Goal: Navigation & Orientation: Find specific page/section

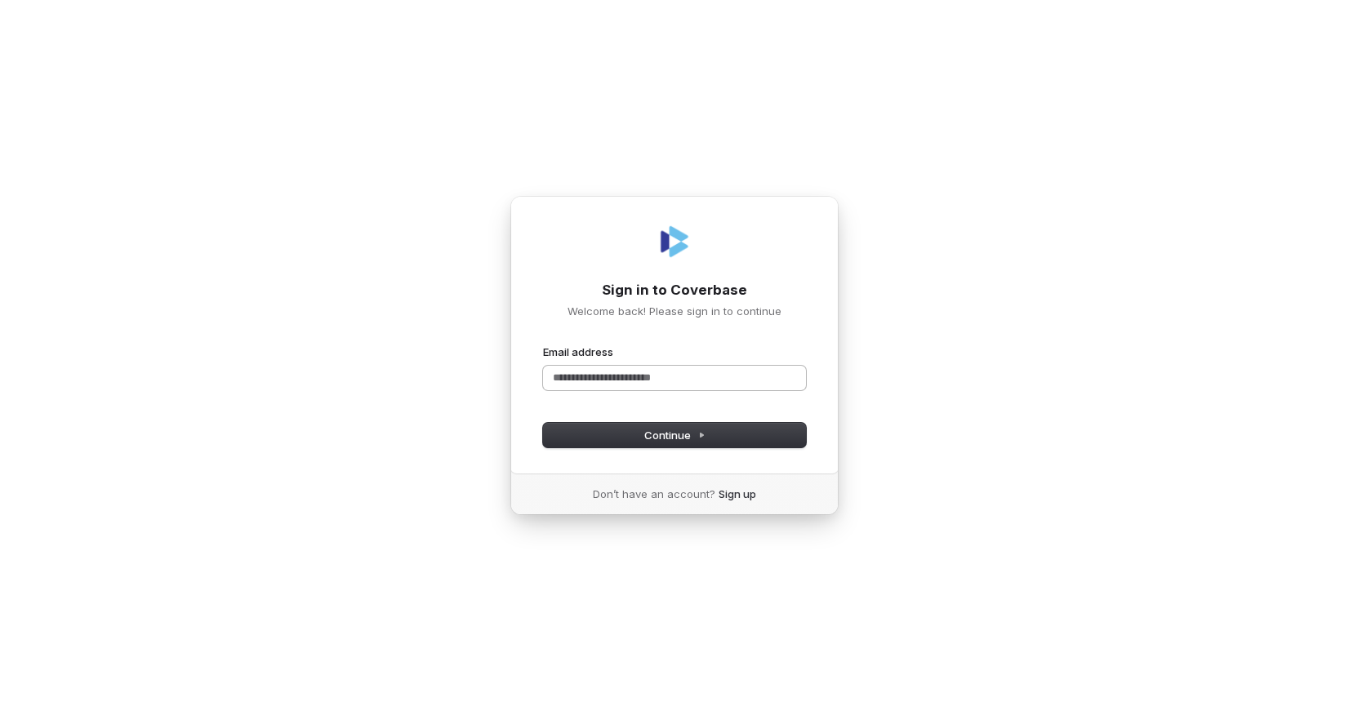
click at [631, 378] on input "Email address" at bounding box center [674, 378] width 263 height 24
click at [588, 367] on input "Email address" at bounding box center [674, 378] width 263 height 24
click at [669, 426] on button "Continue" at bounding box center [674, 435] width 263 height 24
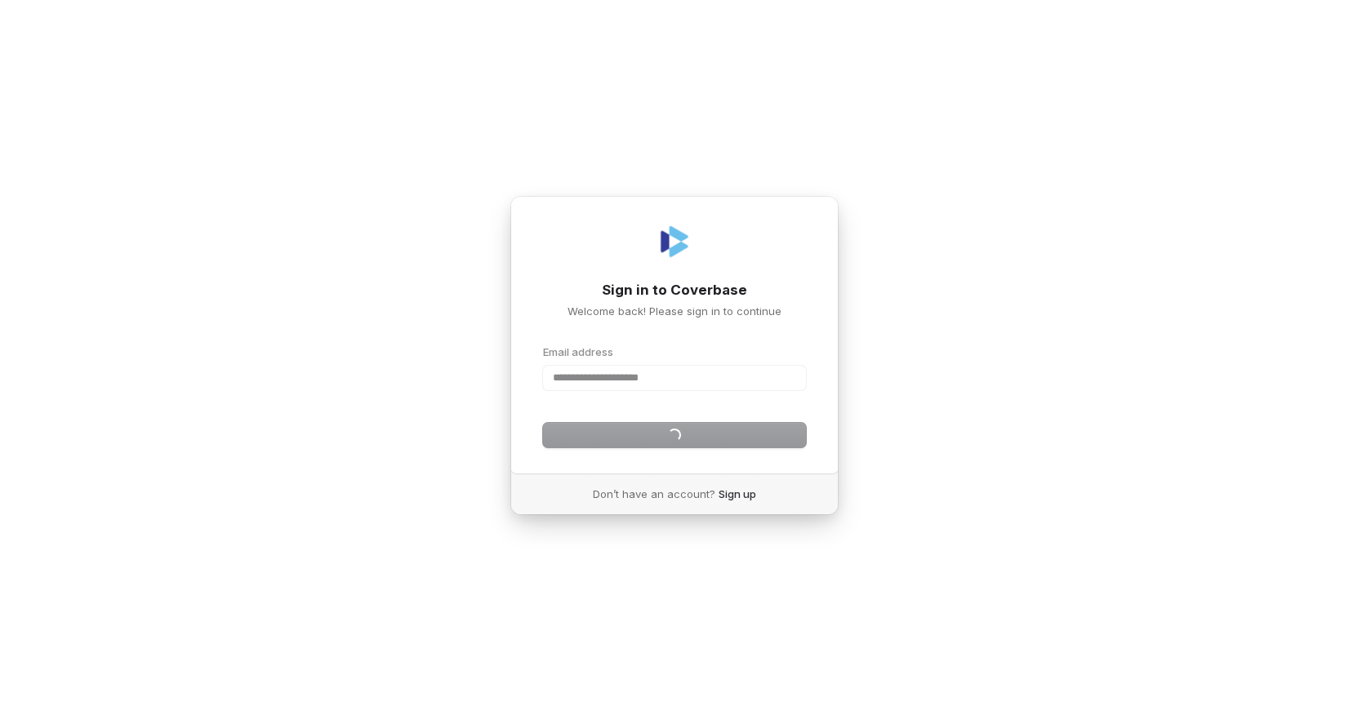
type input "**********"
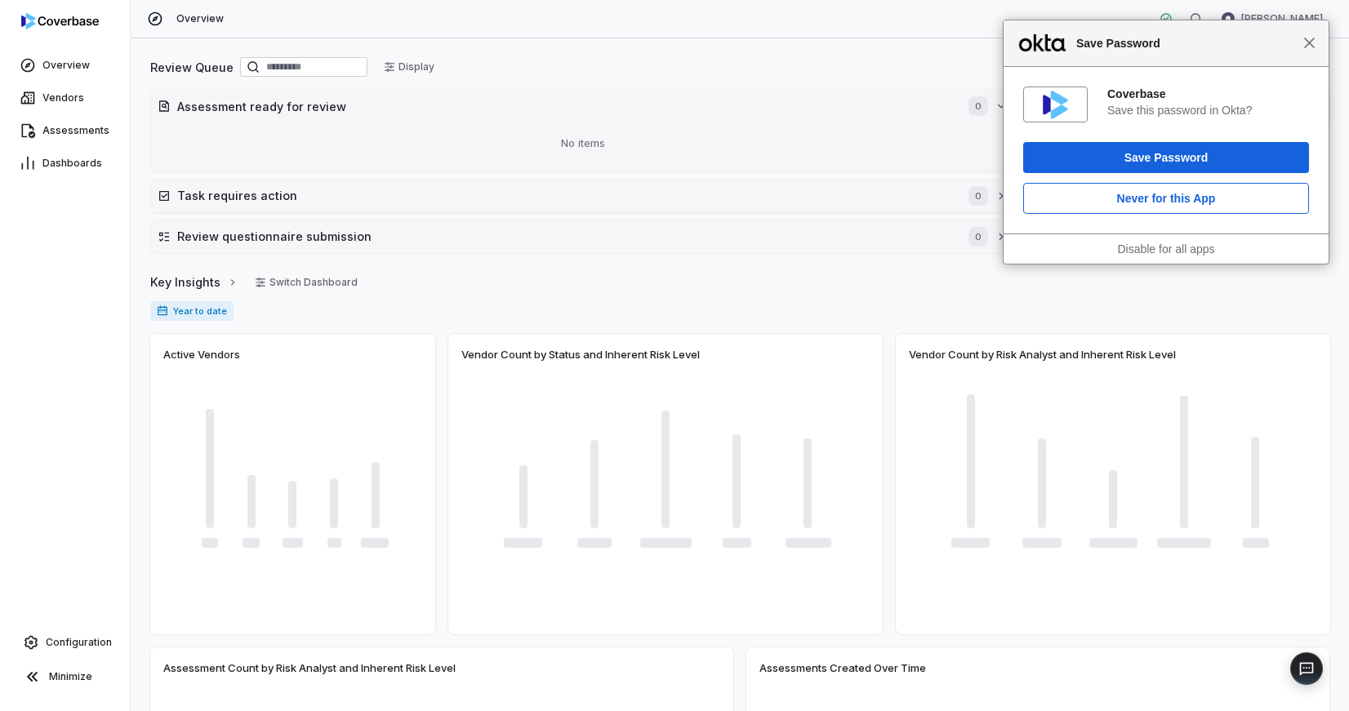
click at [1309, 42] on span "Close" at bounding box center [1309, 43] width 12 height 12
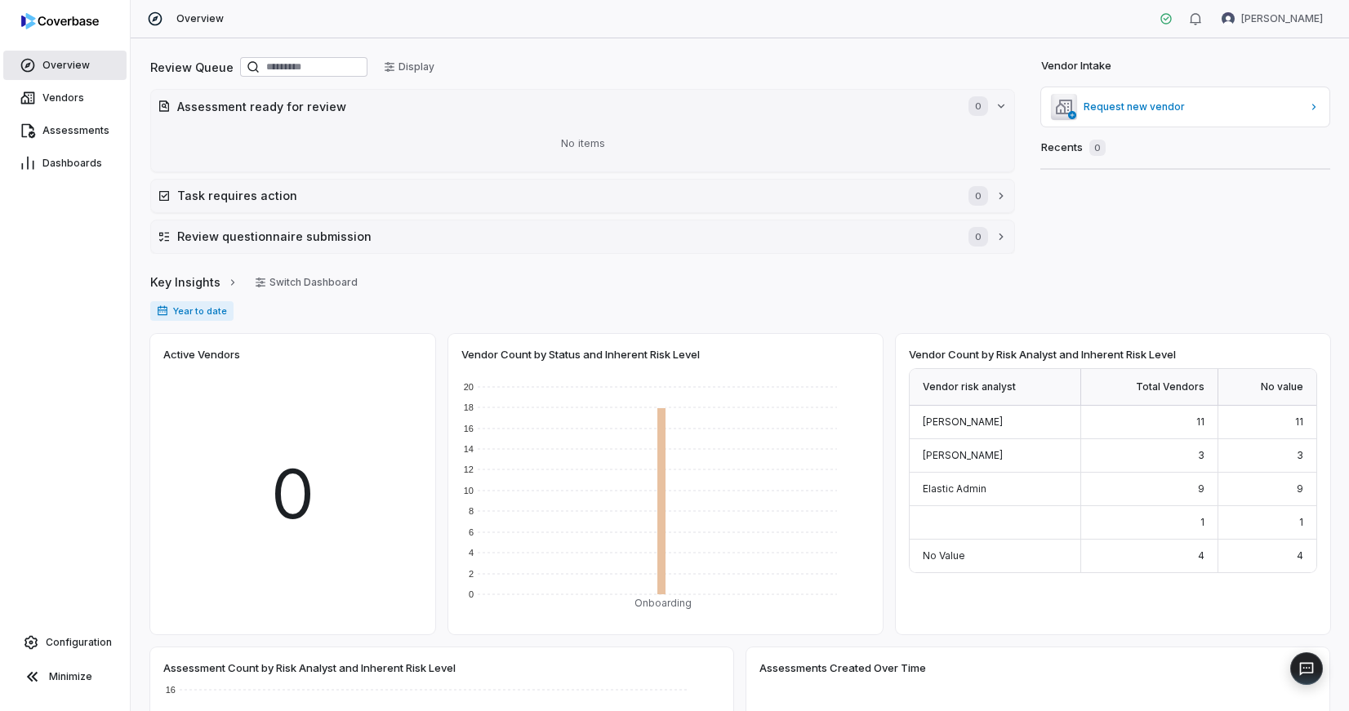
click at [65, 56] on link "Overview" at bounding box center [64, 65] width 123 height 29
click at [420, 318] on div "Year to date" at bounding box center [739, 317] width 1179 height 33
click at [63, 213] on div "Overview Vendors Assessments Dashboards Configuration Minimize" at bounding box center [65, 355] width 130 height 711
click at [58, 541] on div "Overview Vendors Assessments Dashboards Configuration Minimize" at bounding box center [65, 355] width 130 height 711
click at [68, 100] on span "Vendors" at bounding box center [63, 97] width 42 height 13
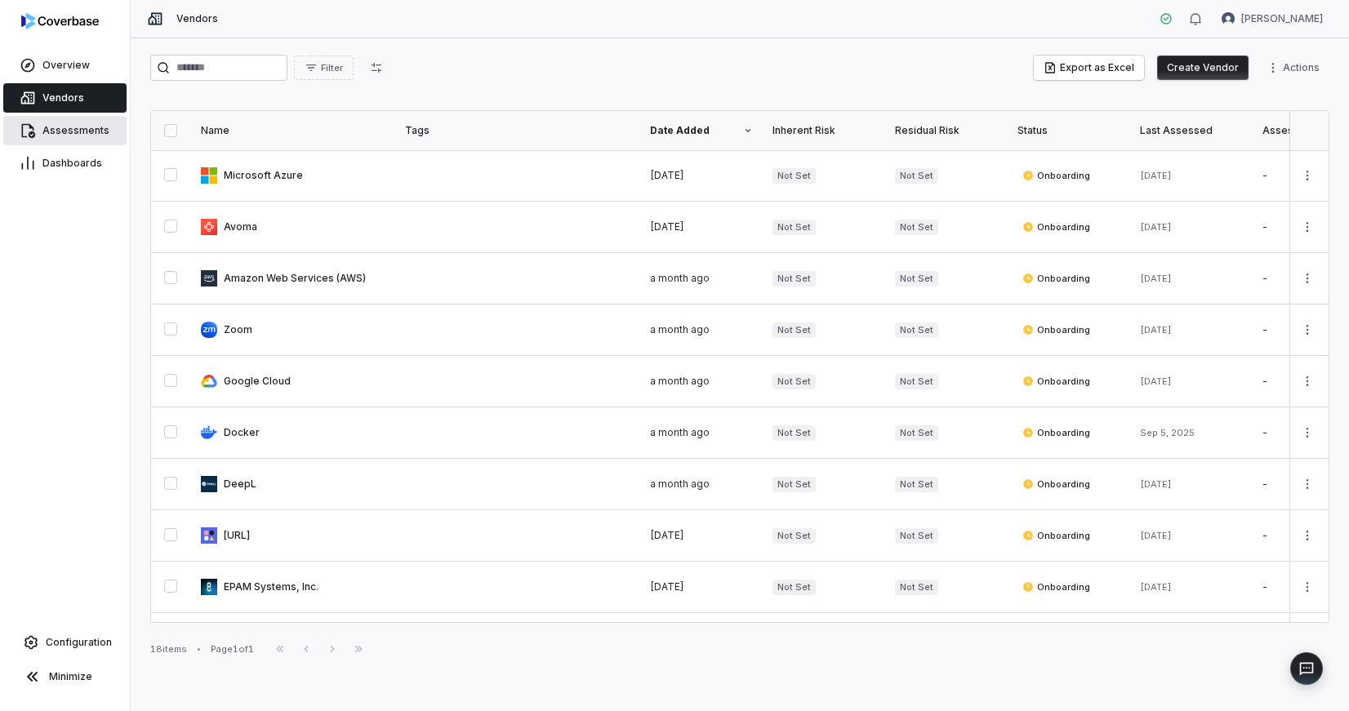
click at [64, 127] on span "Assessments" at bounding box center [75, 130] width 67 height 13
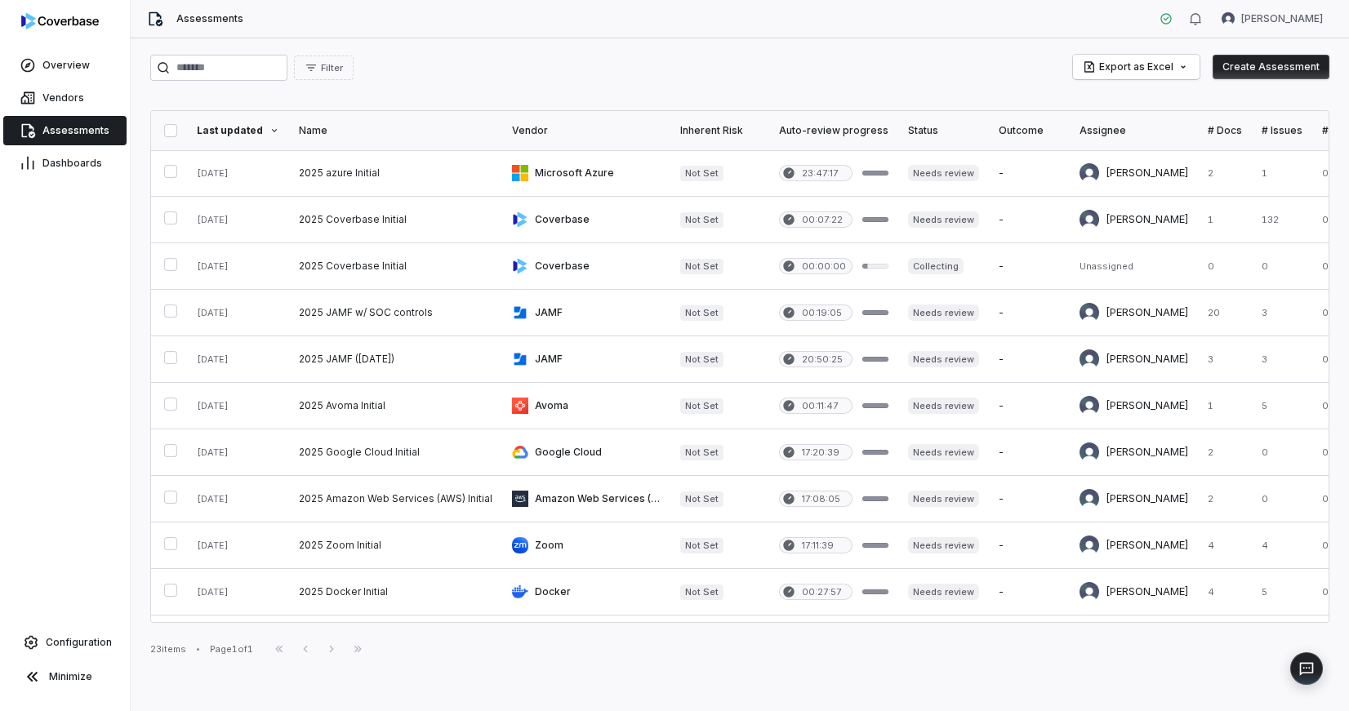
click at [1271, 69] on button "Create Assessment" at bounding box center [1270, 67] width 117 height 24
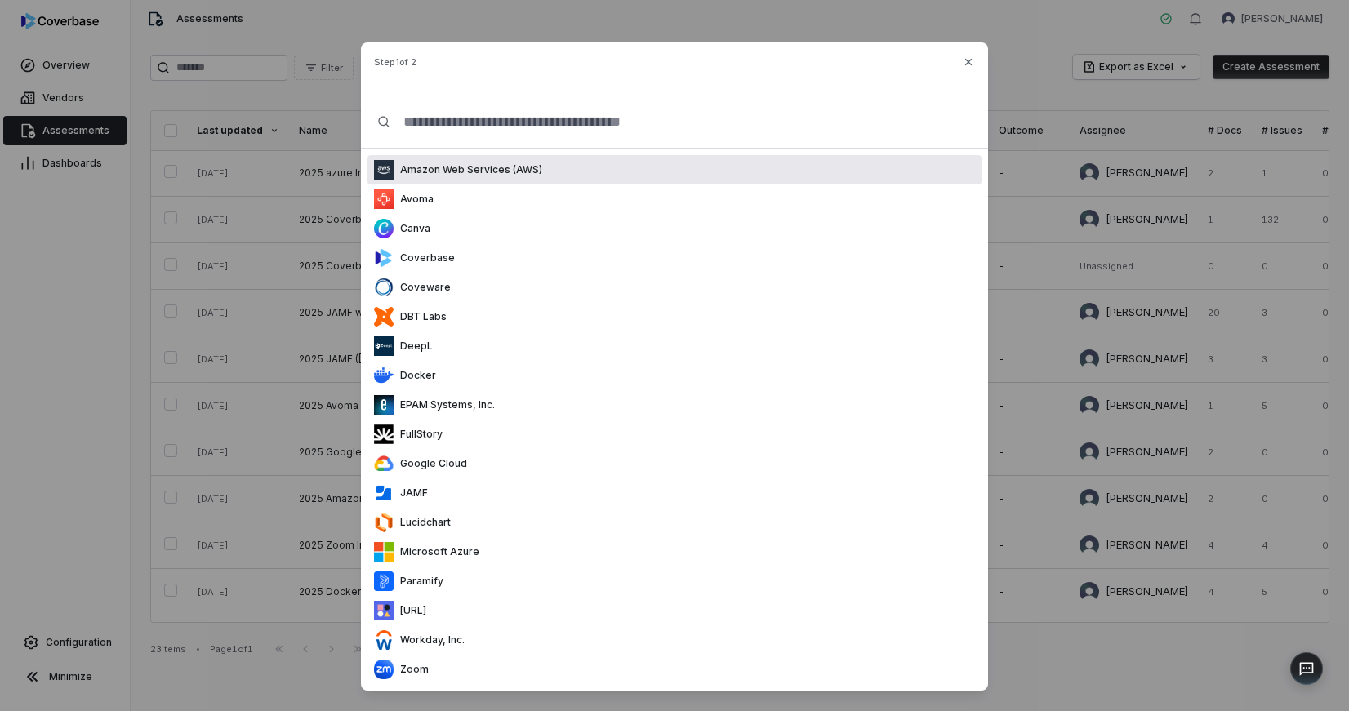
click at [523, 125] on input "text" at bounding box center [680, 122] width 581 height 52
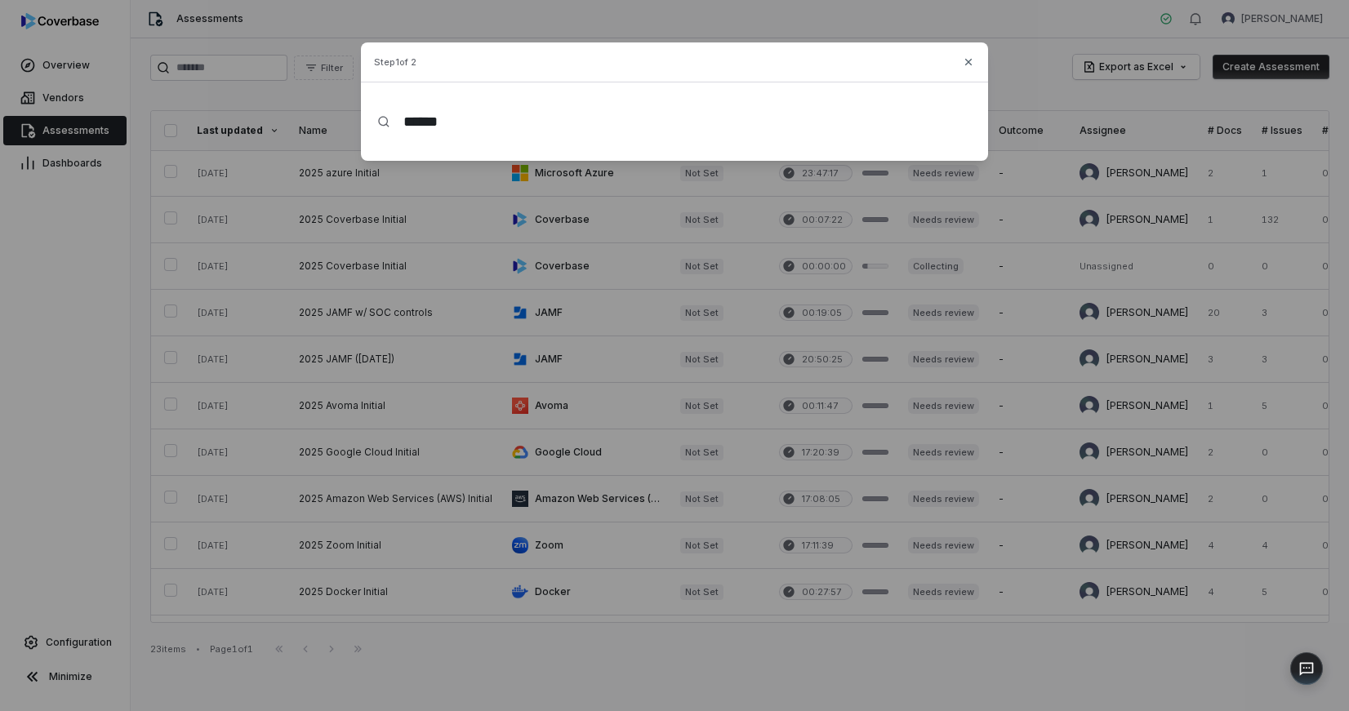
type input "*******"
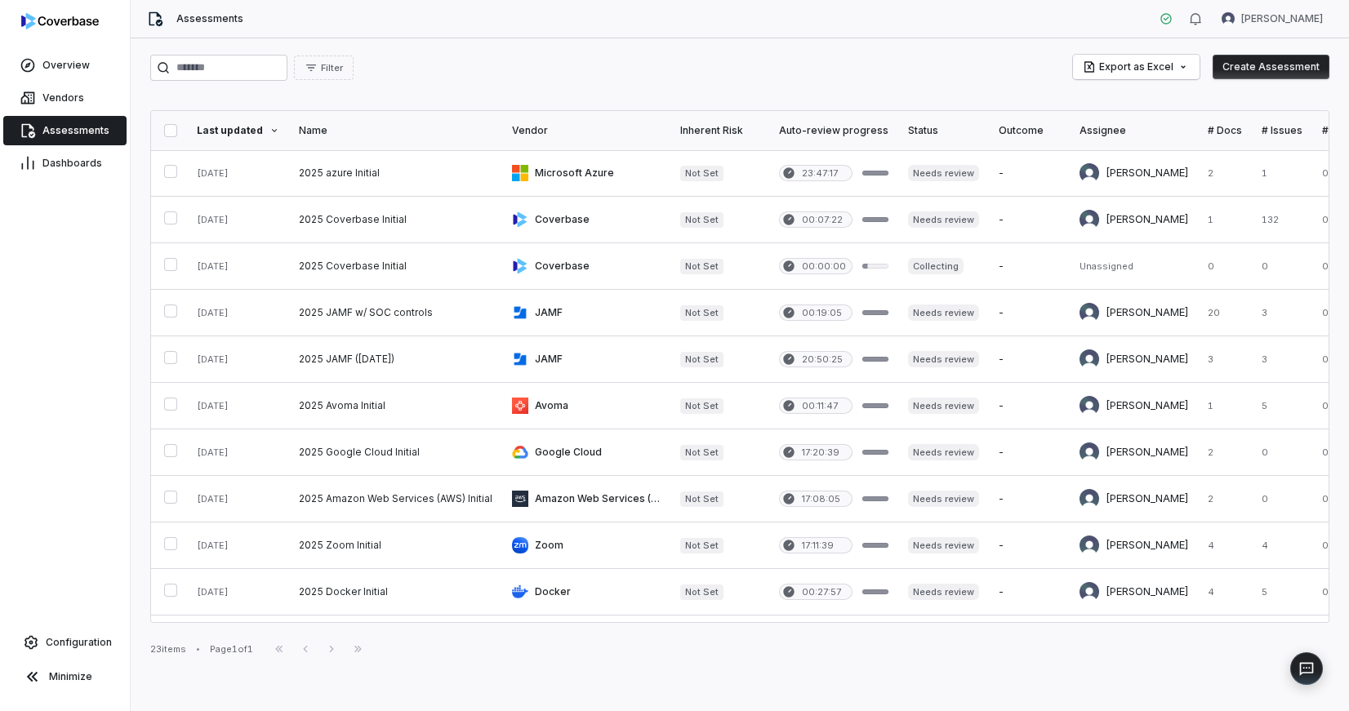
click at [57, 287] on div "Overview Vendors Assessments Dashboards Configuration Minimize" at bounding box center [65, 355] width 130 height 711
click at [75, 319] on div "Overview Vendors Assessments Dashboards Configuration Minimize" at bounding box center [65, 355] width 130 height 711
click at [607, 28] on div "Assessments [PERSON_NAME]" at bounding box center [740, 19] width 1218 height 38
click at [72, 165] on span "Dashboards" at bounding box center [72, 163] width 60 height 13
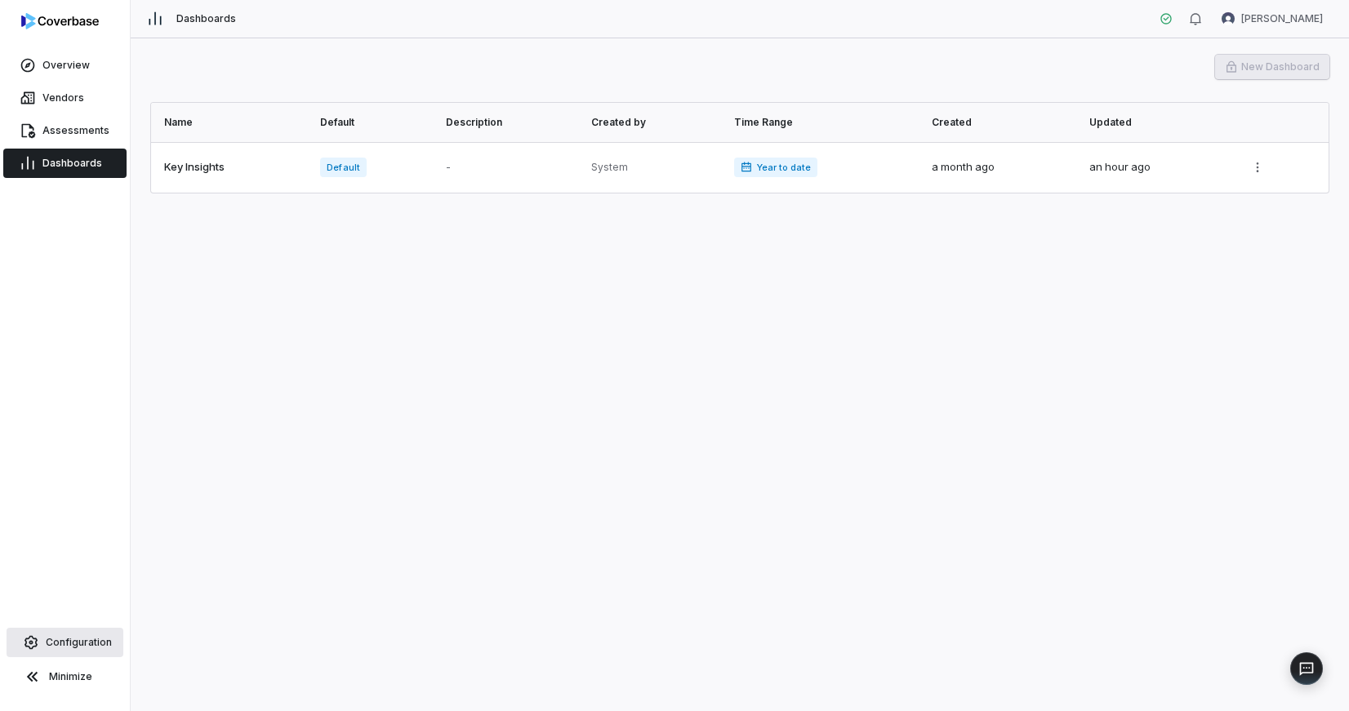
click at [90, 647] on span "Configuration" at bounding box center [79, 642] width 66 height 13
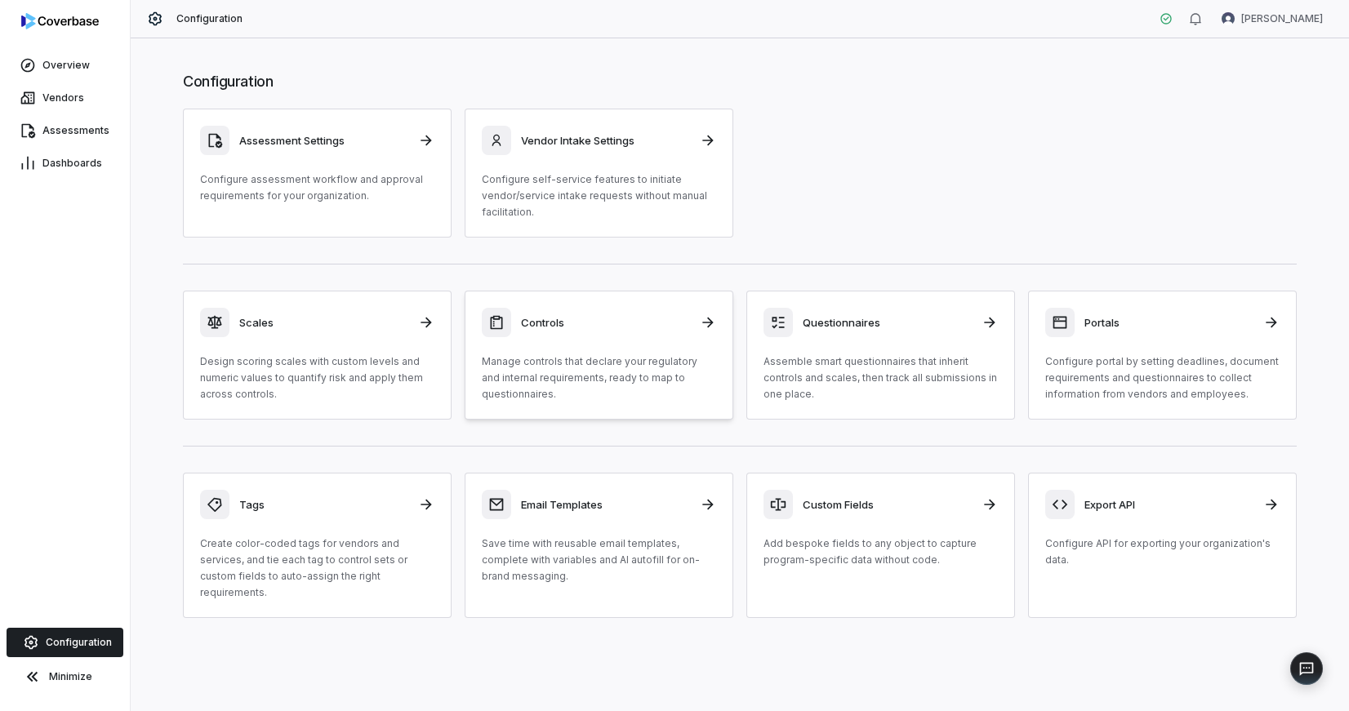
click at [579, 368] on p "Manage controls that declare your regulatory and internal requirements, ready t…" at bounding box center [599, 378] width 234 height 49
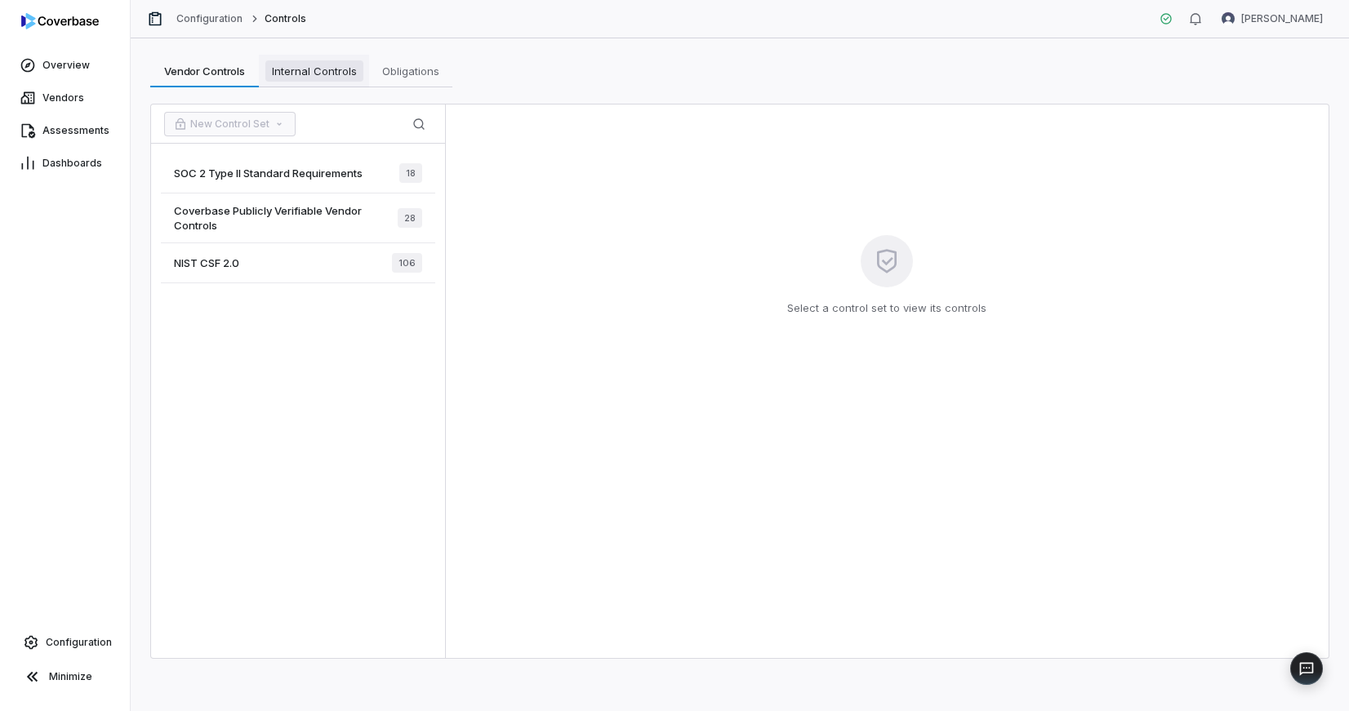
click at [314, 68] on span "Internal Controls" at bounding box center [314, 70] width 98 height 21
